Goal: Information Seeking & Learning: Learn about a topic

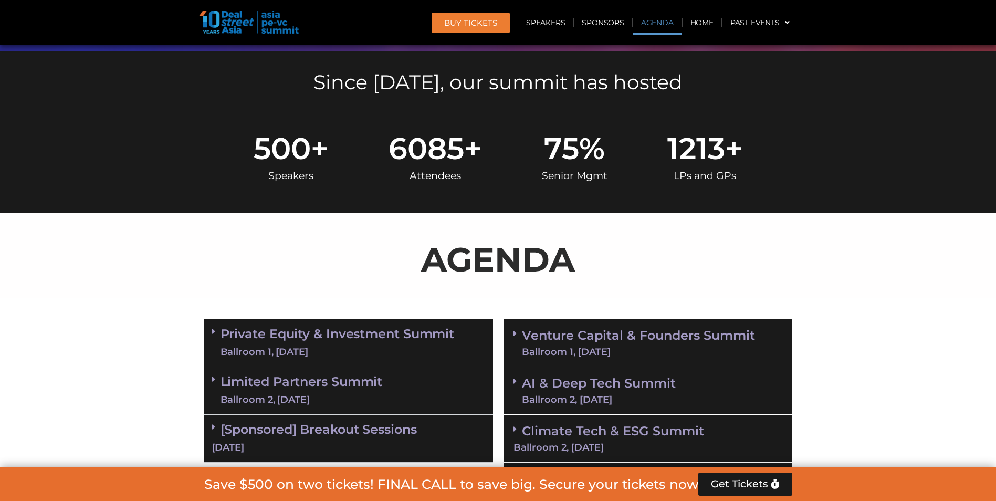
scroll to position [436, 0]
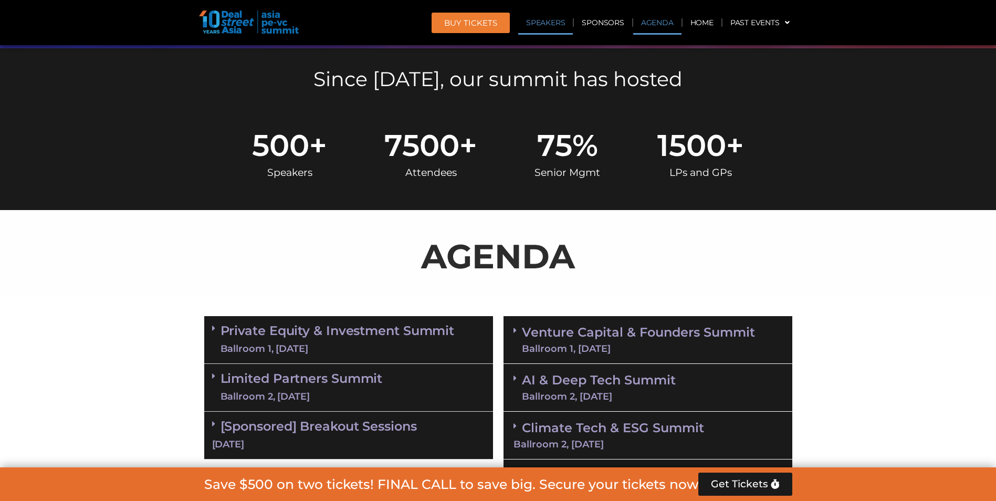
click at [549, 22] on link "Speakers" at bounding box center [545, 22] width 55 height 24
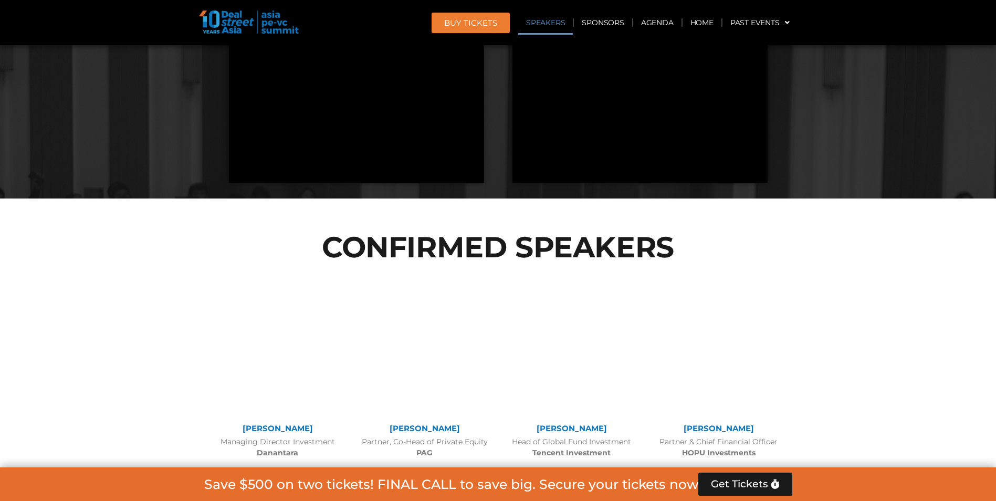
scroll to position [1244, 0]
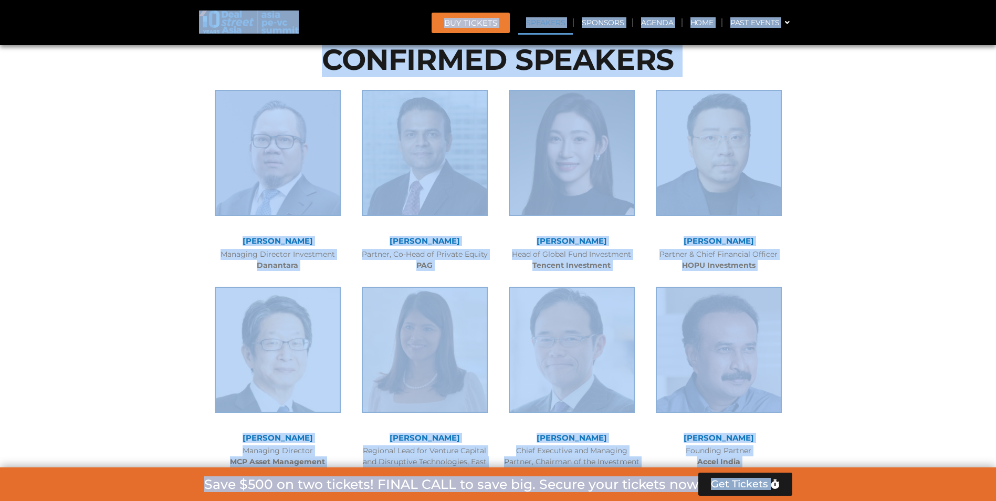
copy body "Skip to content BUY Tickets Speakers Sponsors Agenda Home Past Events JKT 2025 …"
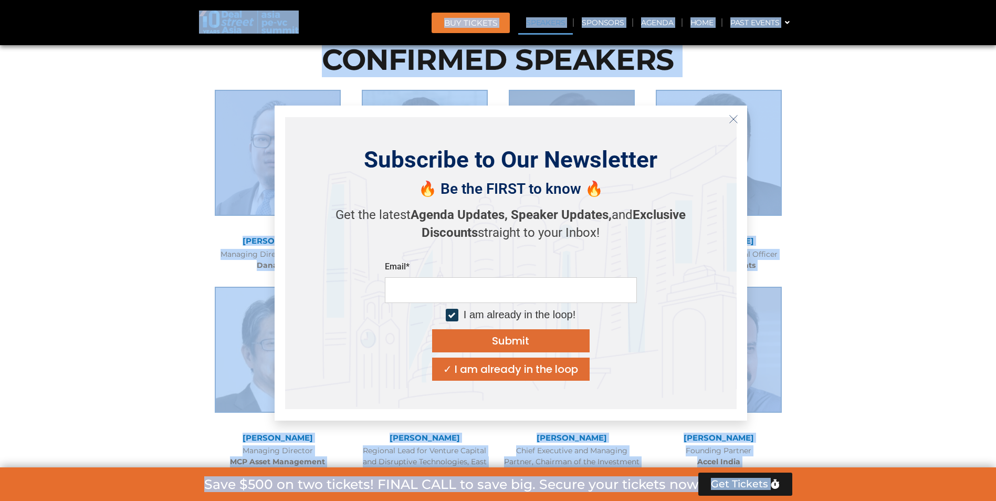
click at [503, 364] on div "✓ I am already in the loop" at bounding box center [510, 369] width 135 height 10
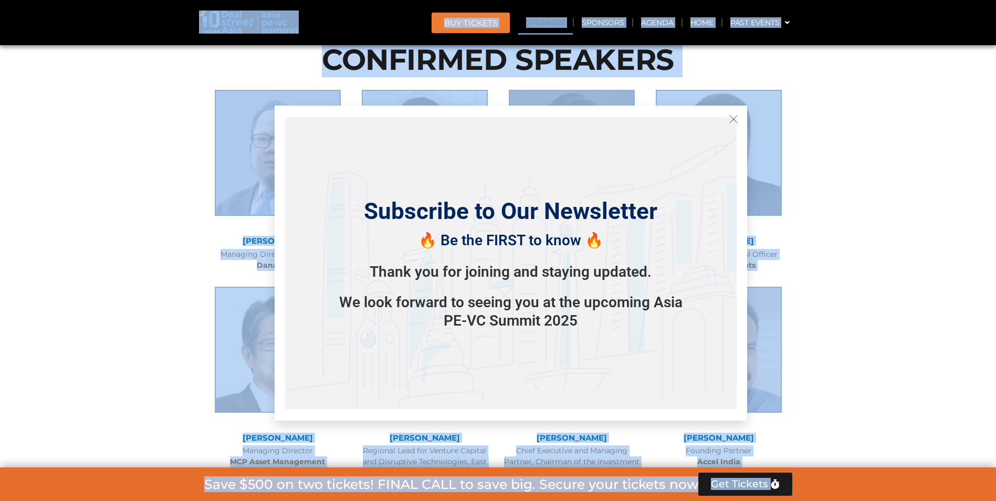
click at [738, 119] on icon "Close" at bounding box center [733, 118] width 9 height 9
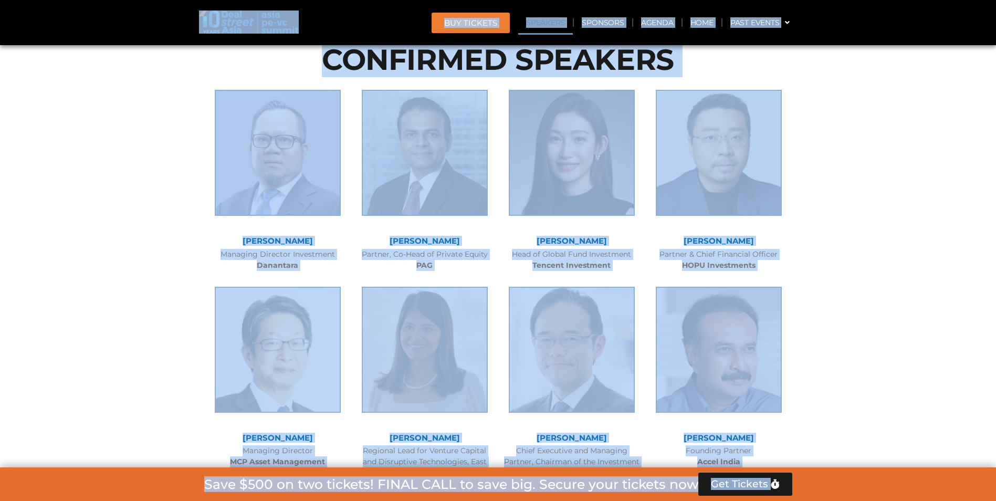
copy body "Skip to content BUY Tickets Speakers Sponsors Agenda Home Past Events JKT 2025 …"
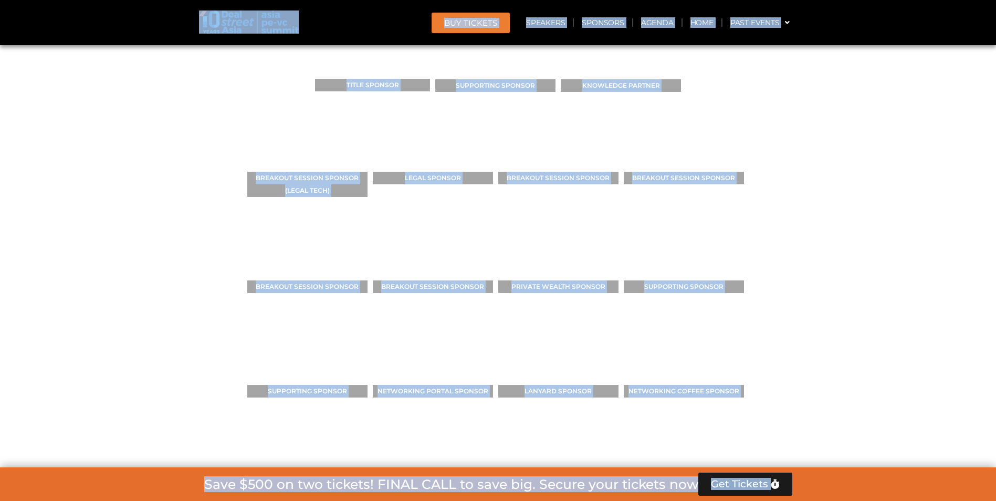
scroll to position [9096, 0]
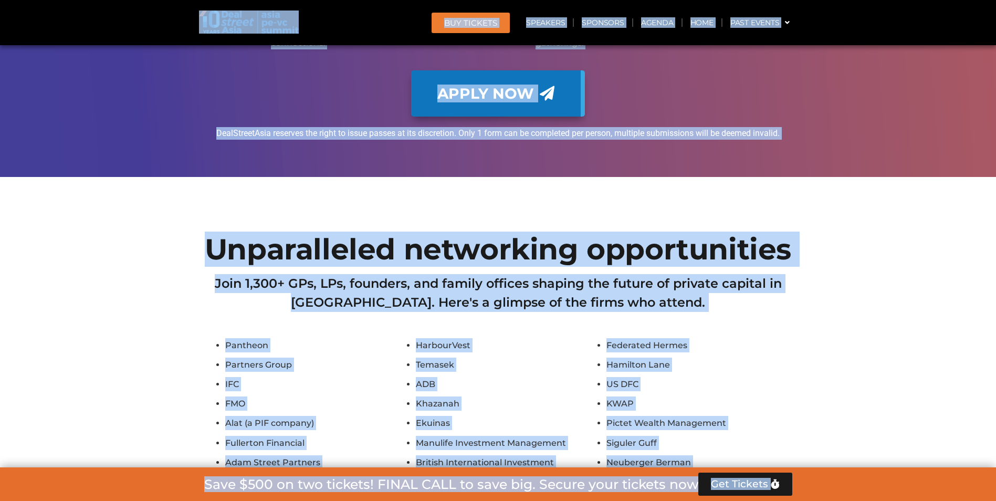
click at [245, 274] on h2 "Join 1,300+ GPs, LPs, founders, and family offices shaping the future of privat…" at bounding box center [498, 293] width 588 height 38
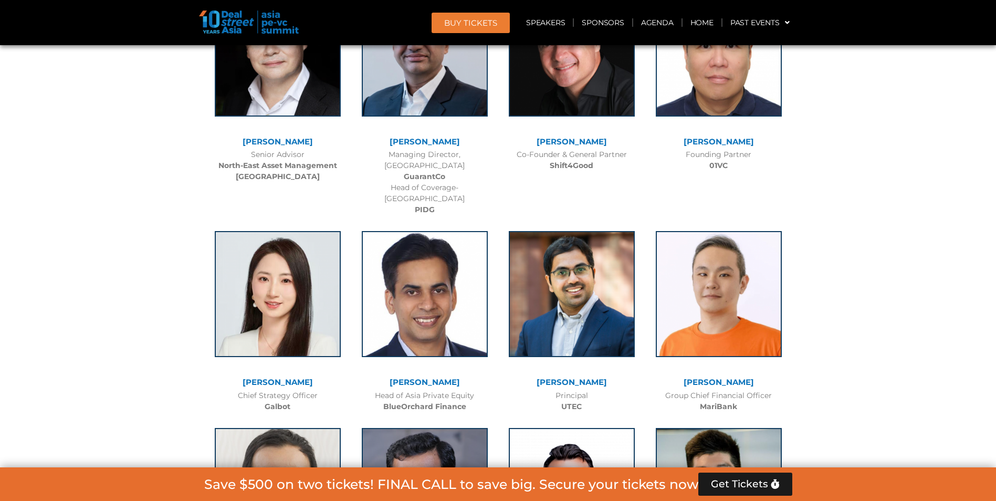
scroll to position [5641, 0]
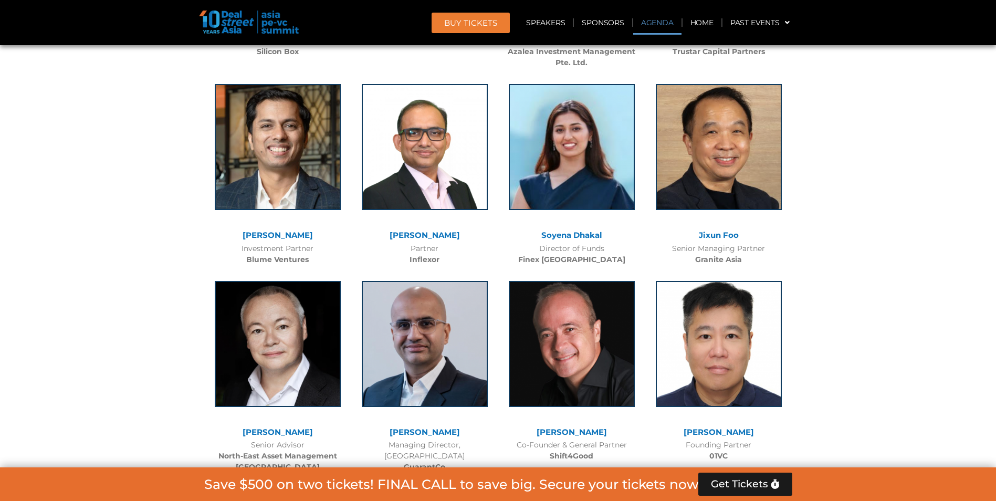
click at [663, 29] on link "Agenda" at bounding box center [657, 22] width 48 height 24
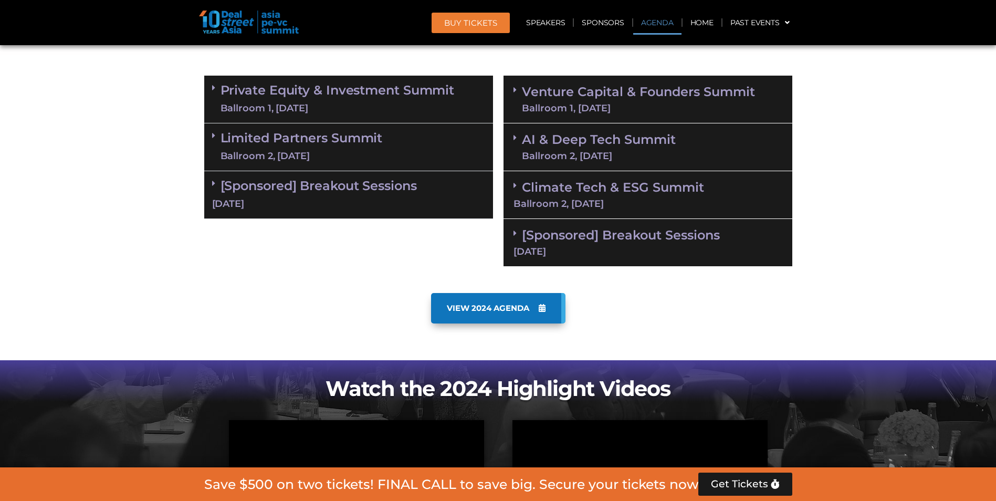
scroll to position [606, 0]
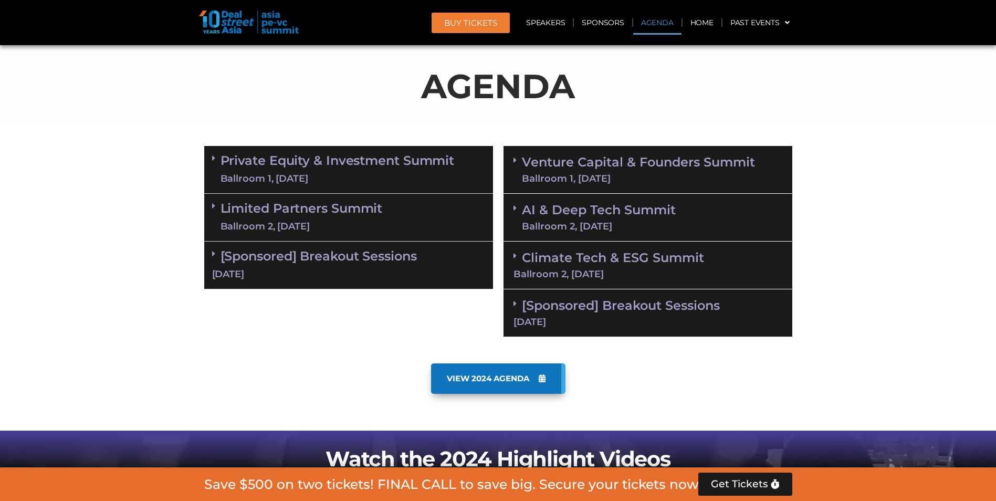
click at [490, 380] on span "VIEW 2024 AGENDA" at bounding box center [488, 378] width 82 height 9
click at [350, 165] on link "Private Equity & Investment Summit Ballroom 1, [DATE]" at bounding box center [337, 169] width 234 height 31
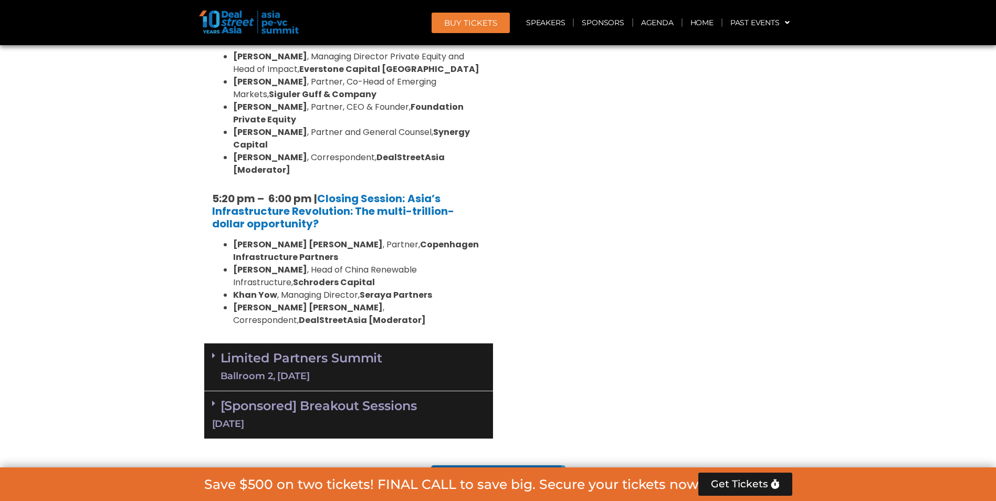
scroll to position [2183, 0]
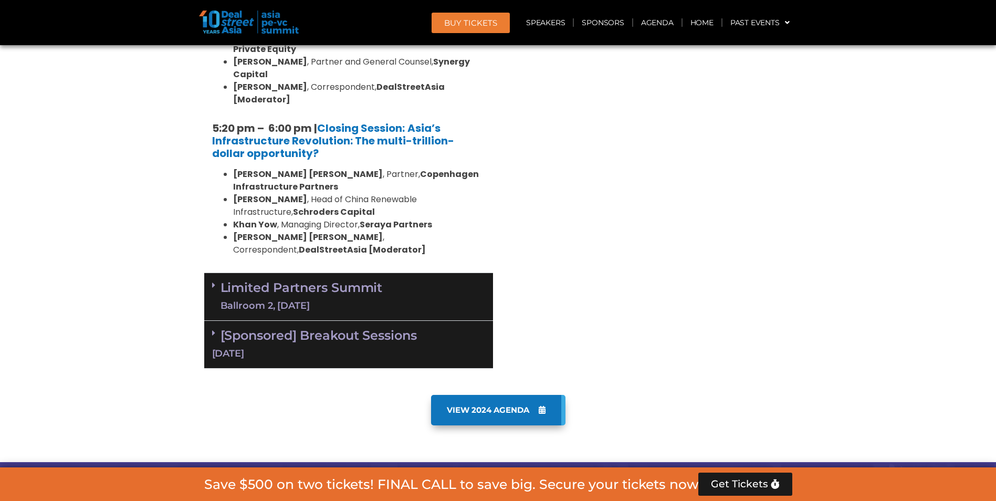
click at [273, 281] on link "Limited Partners [GEOGRAPHIC_DATA] 2, [DATE]" at bounding box center [301, 296] width 162 height 31
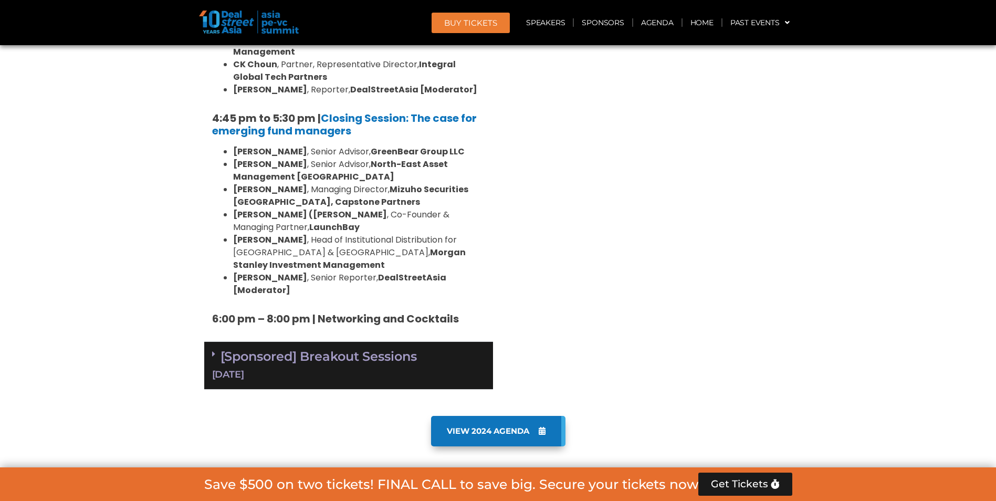
scroll to position [3353, 0]
click at [271, 348] on link "[Sponsored] Breakout Sessions [DATE]" at bounding box center [348, 364] width 273 height 33
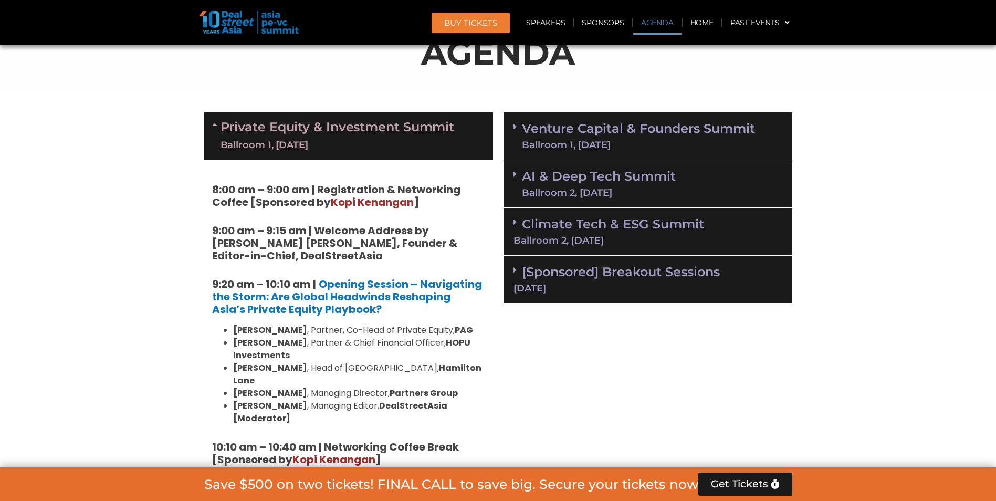
scroll to position [641, 0]
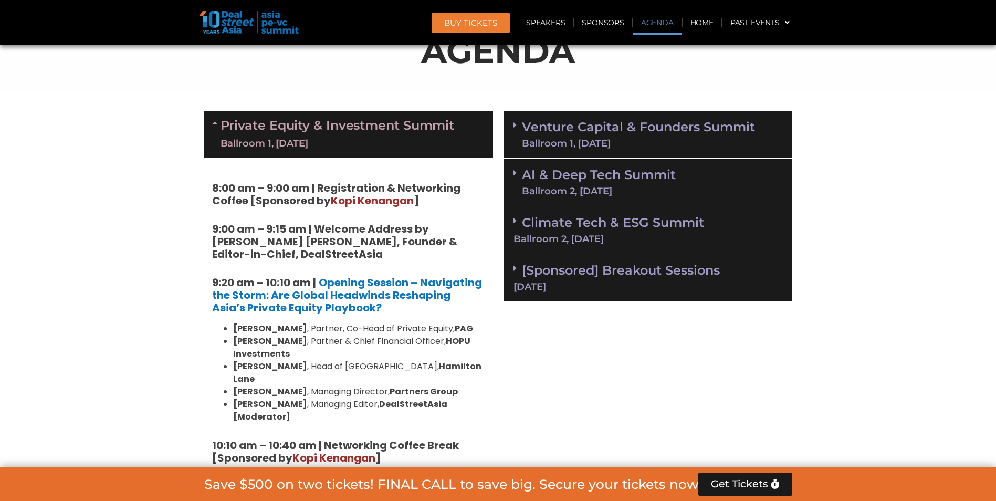
click at [565, 143] on div "Ballroom 1, [DATE]" at bounding box center [638, 143] width 233 height 9
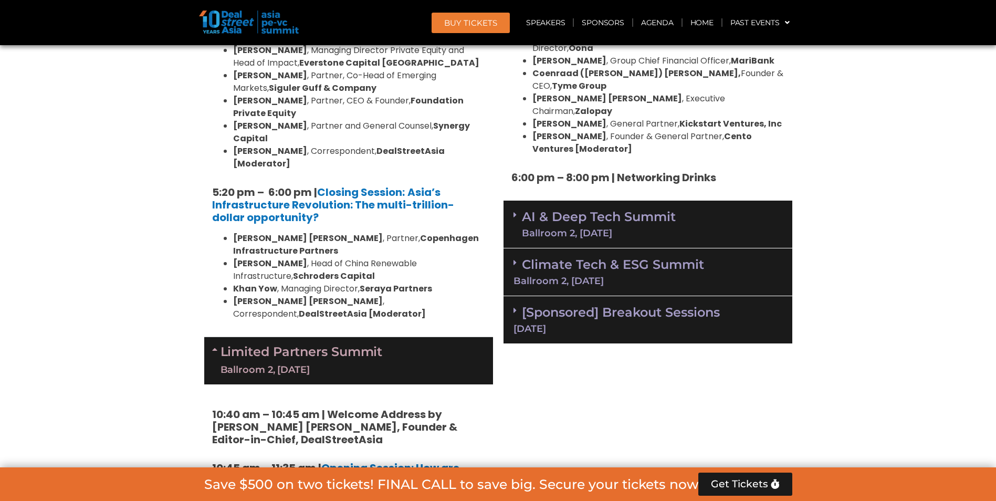
click at [565, 211] on link "AI & Deep Tech Summit Ballroom 2, [DATE]" at bounding box center [599, 224] width 154 height 27
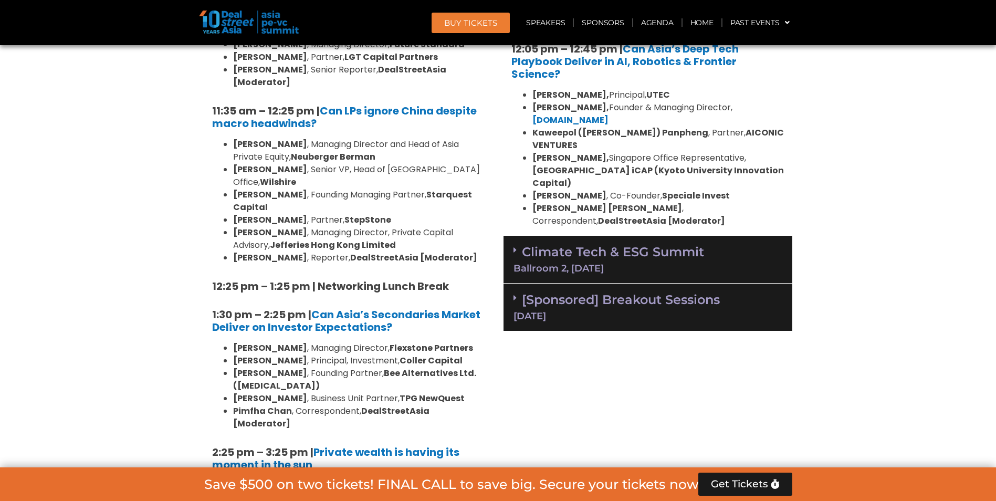
click at [565, 236] on div "Climate Tech & ESG Summit Ballroom 2, [DATE]" at bounding box center [647, 260] width 289 height 48
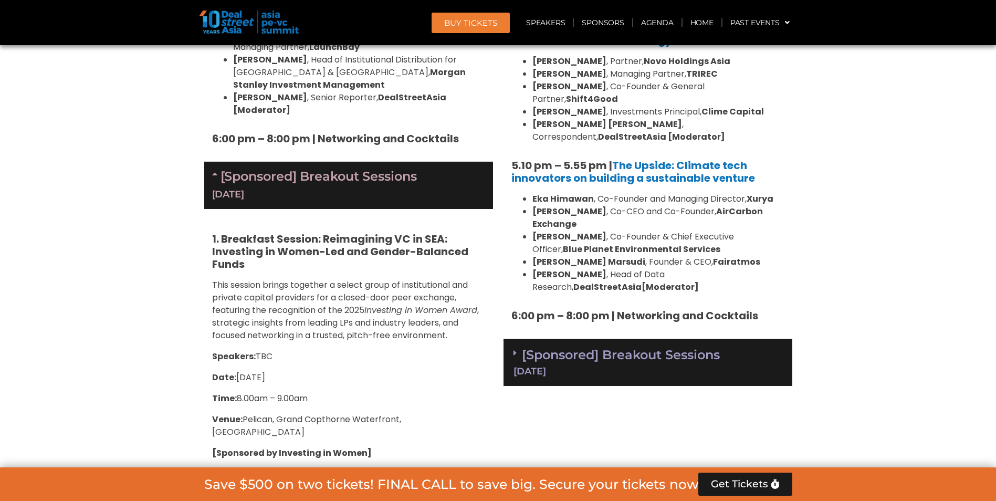
scroll to position [3533, 0]
click at [561, 346] on link "[Sponsored] Breakout Sessions [DATE]" at bounding box center [647, 360] width 269 height 29
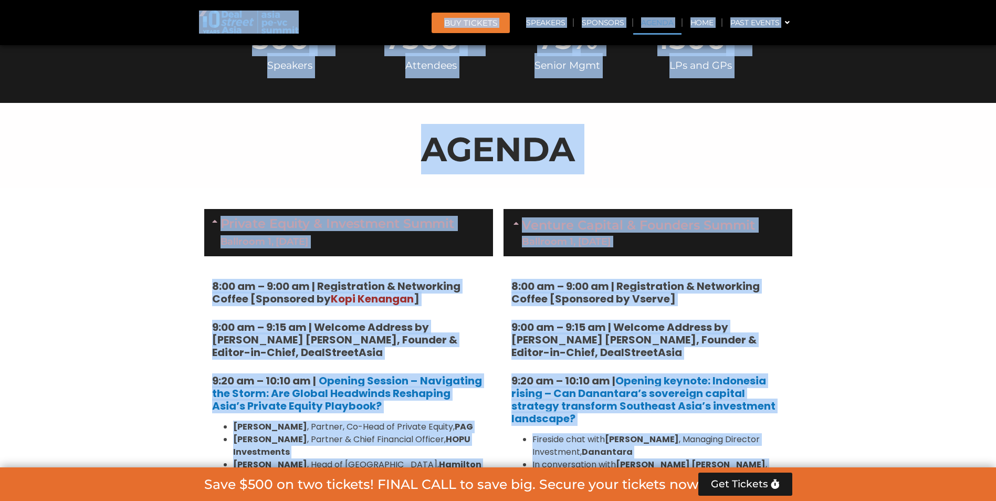
scroll to position [541, 0]
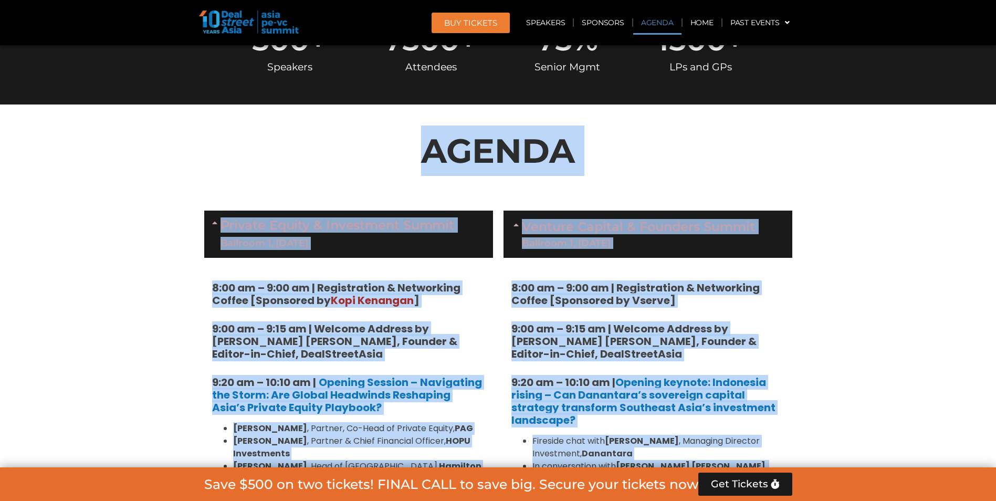
drag, startPoint x: 645, startPoint y: 173, endPoint x: 337, endPoint y: 173, distance: 308.7
copy div "LOREMI Dolorsi Ametco & Adipiscing Elitse Doeiusmo 5, 38 Temp 5:76 in – 8:09 ut…"
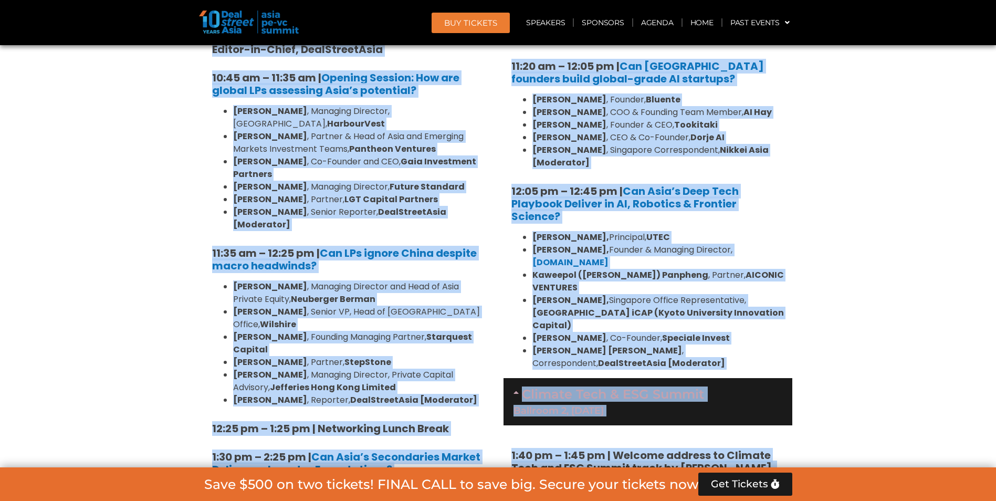
scroll to position [2564, 0]
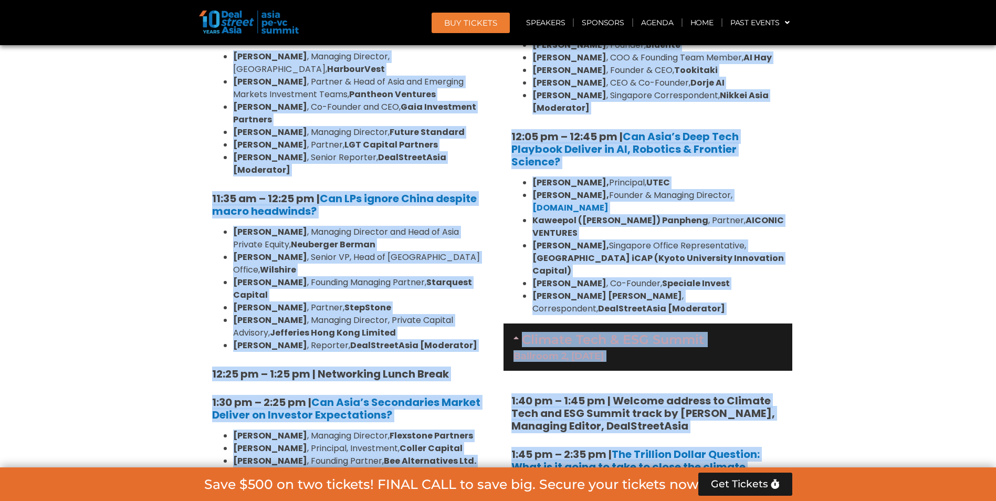
click at [844, 135] on section "Private Equity & Investment Summit Ballroom 1, [DATE] 8:00 am – 9:00 am | Regis…" at bounding box center [498, 202] width 996 height 4038
